Goal: Information Seeking & Learning: Learn about a topic

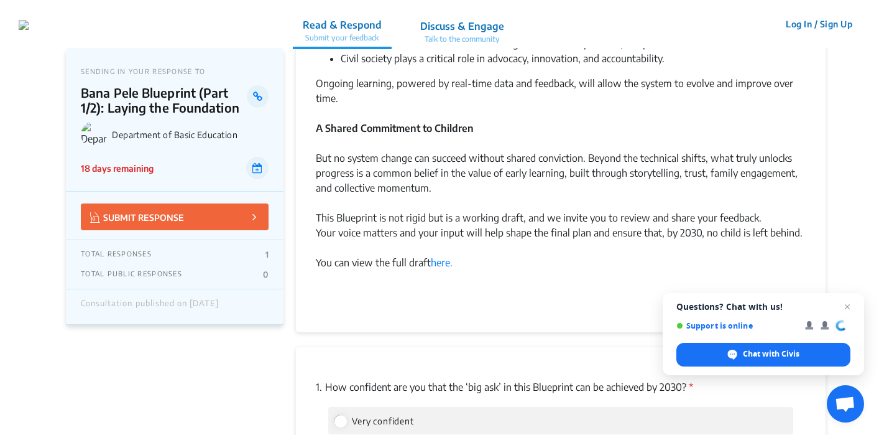
scroll to position [1345, 0]
click at [441, 266] on link "here." at bounding box center [442, 262] width 22 height 12
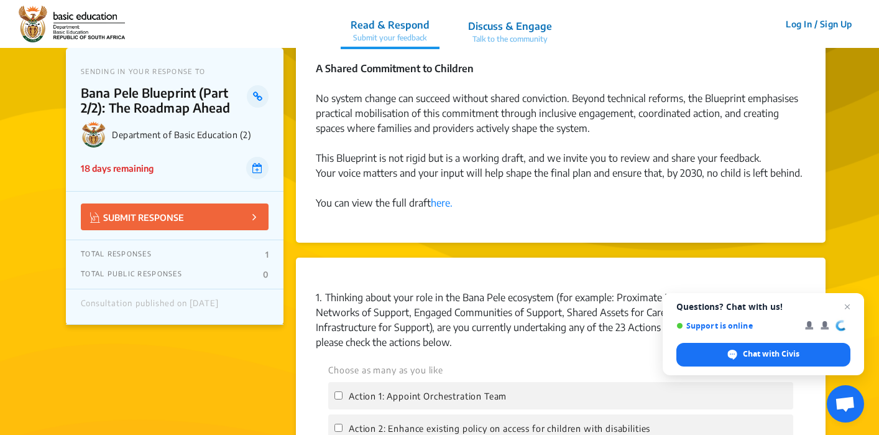
scroll to position [890, 0]
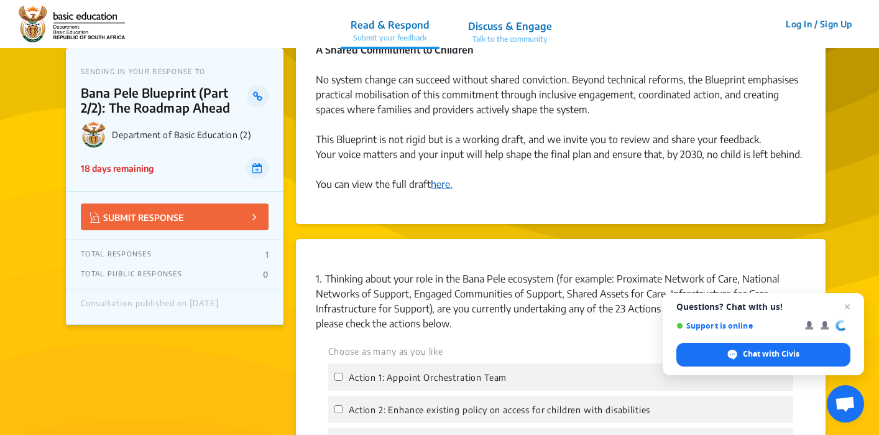
click at [450, 184] on link "here." at bounding box center [442, 184] width 22 height 12
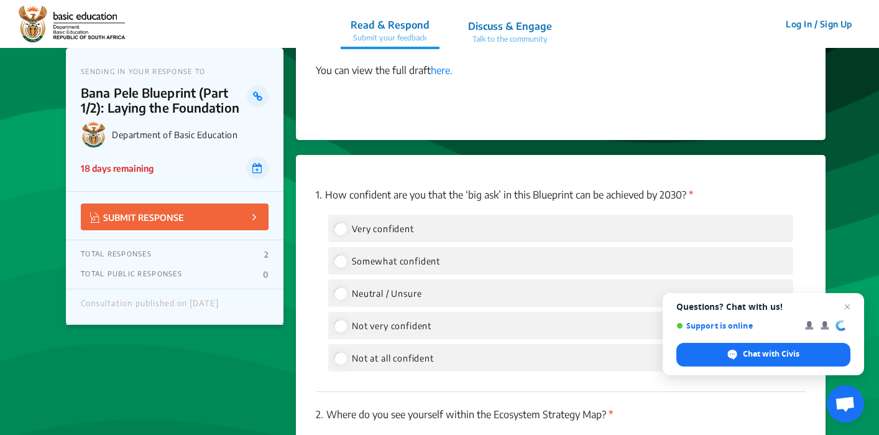
scroll to position [1538, 0]
